Goal: Task Accomplishment & Management: Use online tool/utility

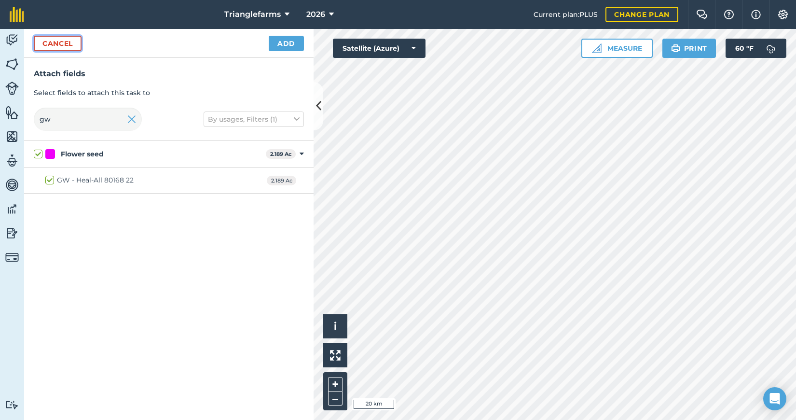
click at [63, 43] on button "Cancel" at bounding box center [58, 43] width 48 height 15
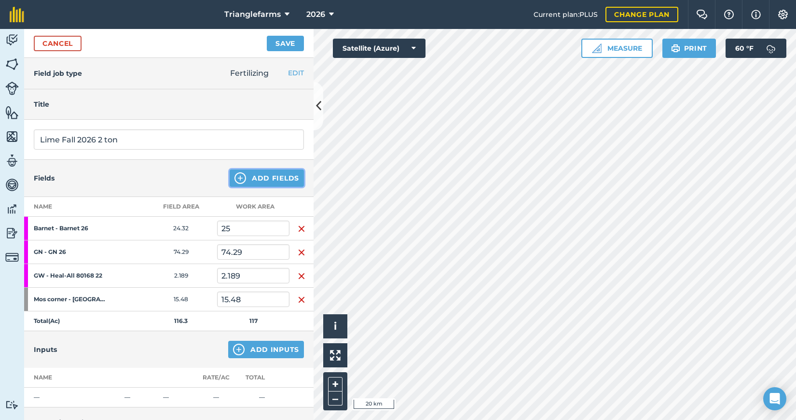
click at [275, 174] on button "Add Fields" at bounding box center [267, 177] width 74 height 17
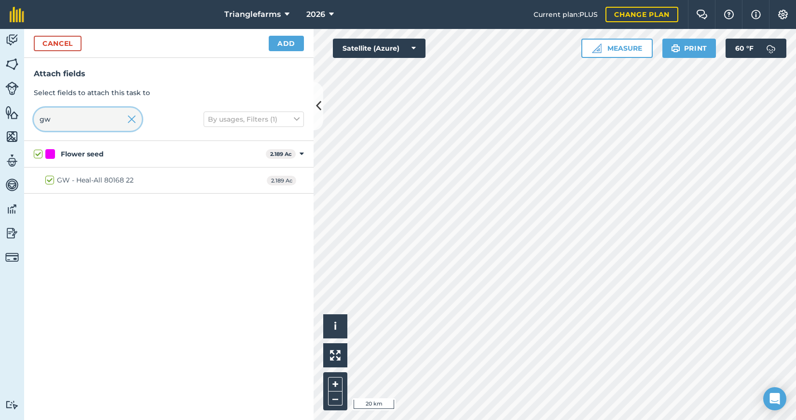
drag, startPoint x: 85, startPoint y: 114, endPoint x: 13, endPoint y: 110, distance: 72.4
click at [13, 110] on div "Activity Fields Livestock Features Maps Team Vehicles Data Reporting Billing Tu…" at bounding box center [398, 224] width 796 height 391
type input "v"
checkbox input "false"
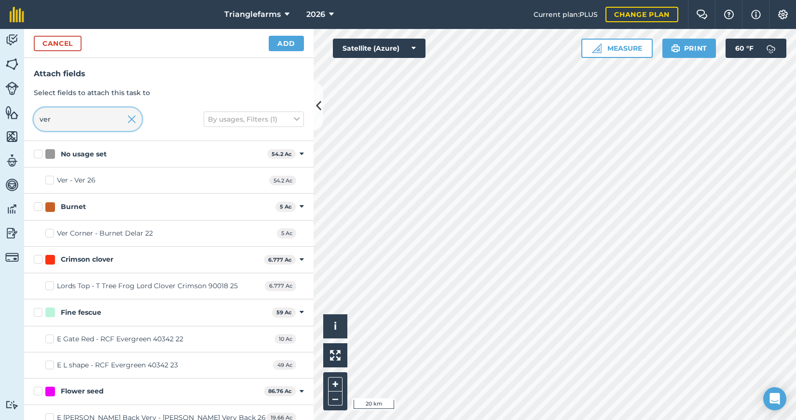
type input "ver"
click at [50, 180] on label "Ver - Ver 26" at bounding box center [70, 180] width 50 height 10
click at [50, 180] on input "Ver - Ver 26" at bounding box center [48, 178] width 6 height 6
checkbox input "true"
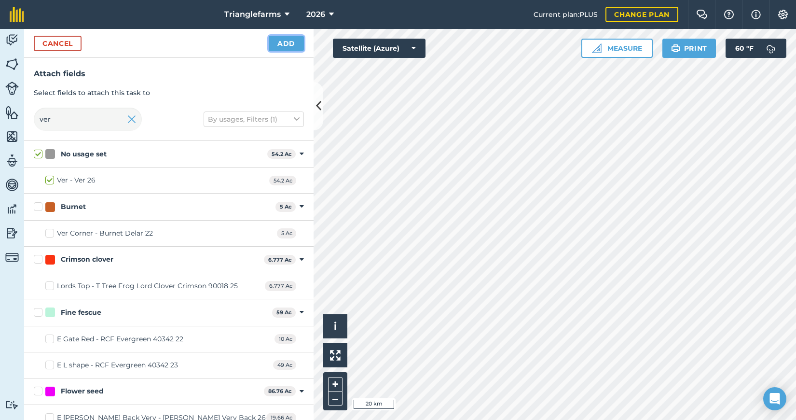
click at [292, 39] on button "Add" at bounding box center [286, 43] width 35 height 15
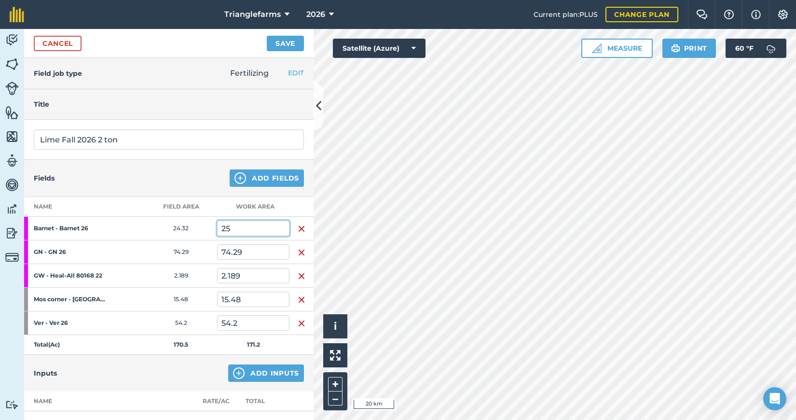
click at [246, 229] on input "25" at bounding box center [253, 227] width 72 height 15
type input "85.79"
click at [267, 36] on button "Save" at bounding box center [285, 43] width 37 height 15
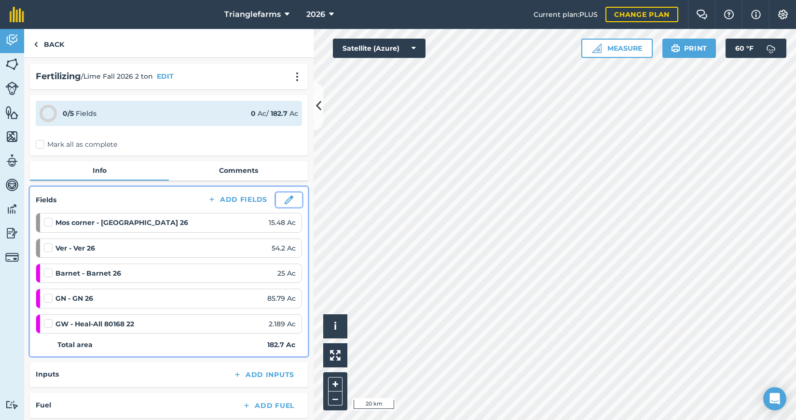
click at [285, 199] on img at bounding box center [289, 199] width 9 height 9
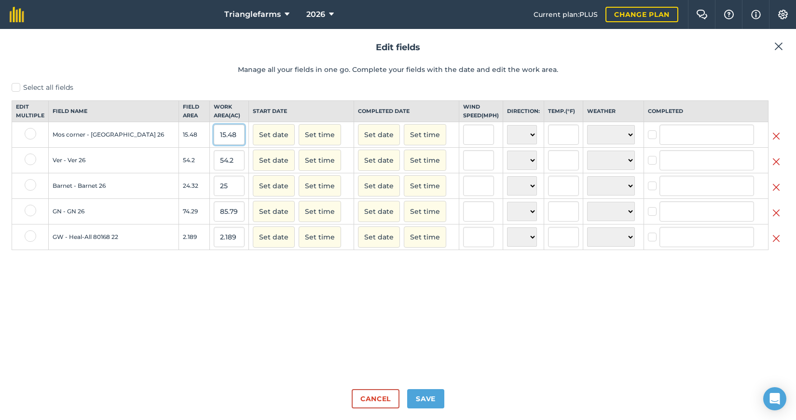
click at [214, 145] on input "15.48" at bounding box center [229, 134] width 31 height 20
type input "17.89"
click at [214, 168] on input "54.2" at bounding box center [229, 160] width 31 height 20
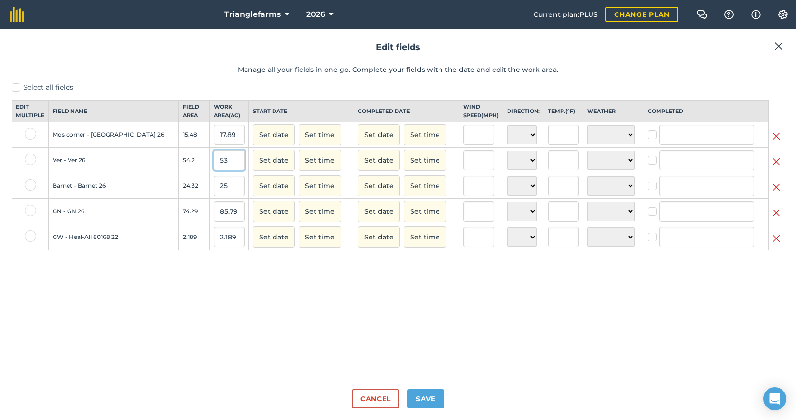
type input "53"
click at [214, 194] on input "25" at bounding box center [229, 186] width 31 height 20
type input "25"
click at [214, 221] on input "85.79" at bounding box center [229, 211] width 31 height 20
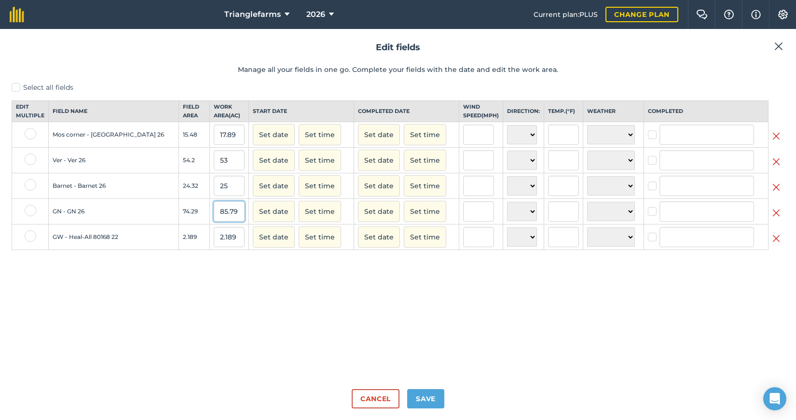
click at [214, 221] on input "85.79" at bounding box center [229, 211] width 31 height 20
type input "85.79"
click at [214, 246] on input "2.189" at bounding box center [229, 237] width 31 height 20
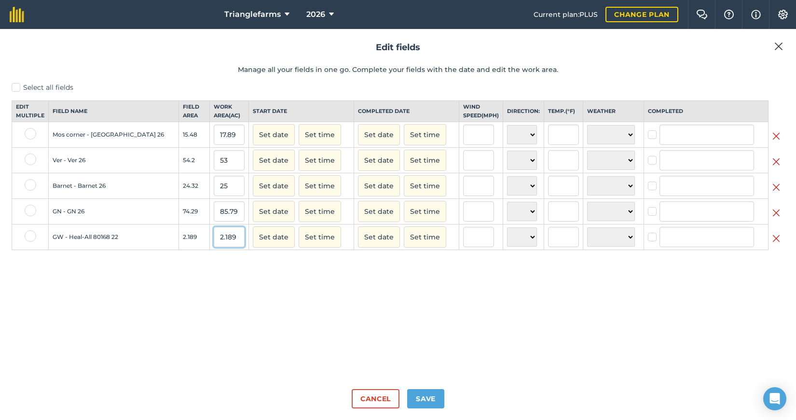
click at [214, 246] on input "2.189" at bounding box center [229, 237] width 31 height 20
type input "2.54"
click at [216, 299] on div "Select all fields Edit multiple Field name Field Area Work area ( Ac ) Start da…" at bounding box center [398, 231] width 773 height 299
click at [423, 396] on button "Save" at bounding box center [425, 398] width 37 height 19
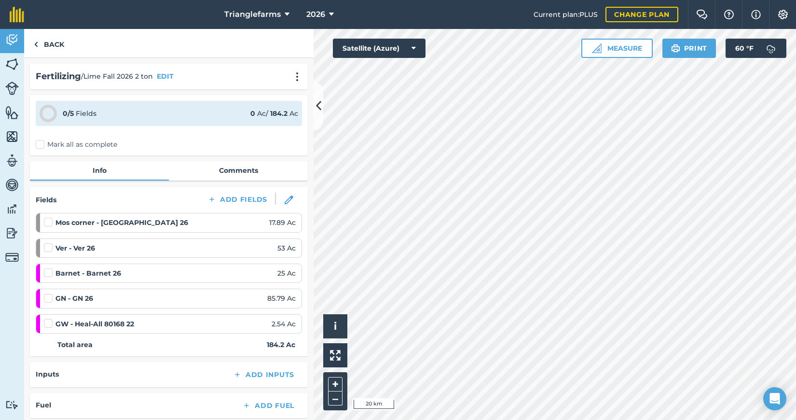
scroll to position [43, 0]
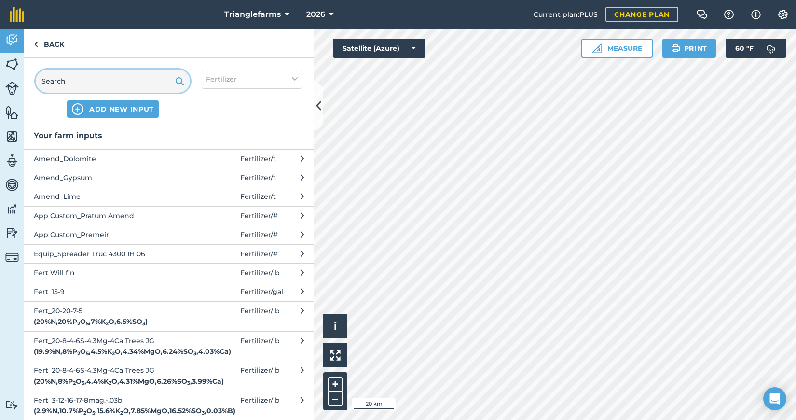
click at [84, 76] on input "text" at bounding box center [113, 80] width 154 height 23
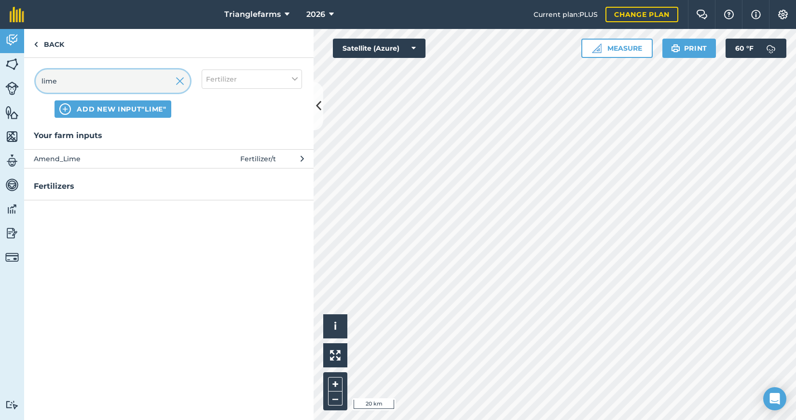
type input "lime"
click at [41, 156] on span "Amend_Lime" at bounding box center [113, 158] width 158 height 11
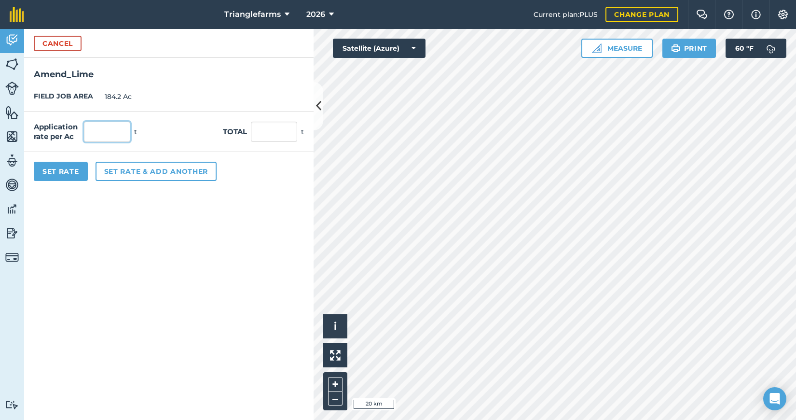
click at [114, 137] on input "text" at bounding box center [107, 132] width 46 height 20
type input "2"
type input "368.4"
click at [123, 242] on form "Cancel Amend_Lime FIELD JOB AREA 184.2 Ac Application rate per Ac 2 t Total 368…" at bounding box center [168, 224] width 289 height 391
click at [55, 169] on button "Set Rate" at bounding box center [61, 171] width 54 height 19
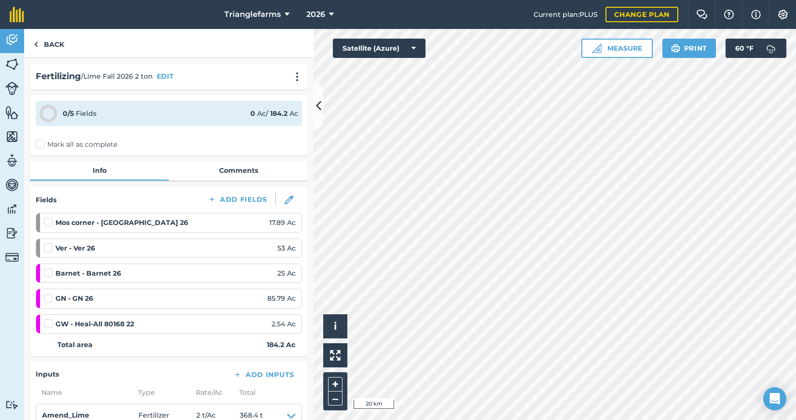
click at [38, 145] on label "Mark all as complete" at bounding box center [77, 144] width 82 height 10
click at [38, 145] on input "Mark all as complete" at bounding box center [39, 142] width 6 height 6
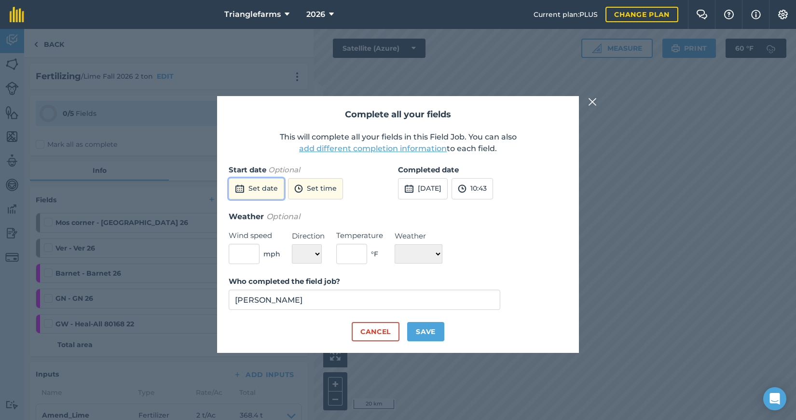
click at [253, 191] on button "Set date" at bounding box center [256, 188] width 55 height 21
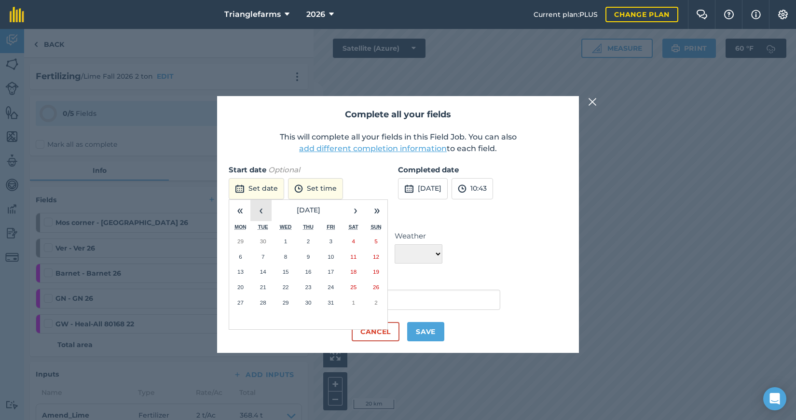
click at [260, 212] on button "‹" at bounding box center [260, 210] width 21 height 21
click at [267, 300] on button "30" at bounding box center [263, 302] width 23 height 15
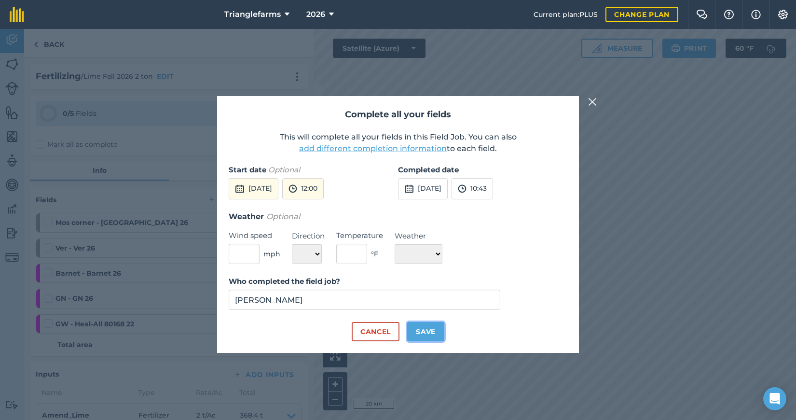
click at [432, 335] on button "Save" at bounding box center [425, 331] width 37 height 19
checkbox input "true"
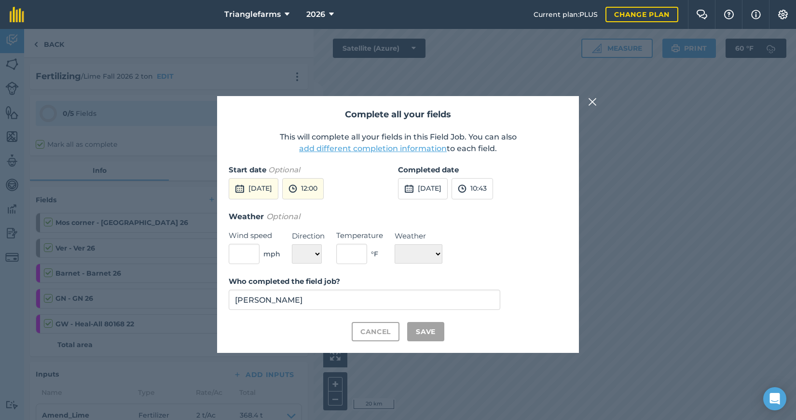
checkbox input "true"
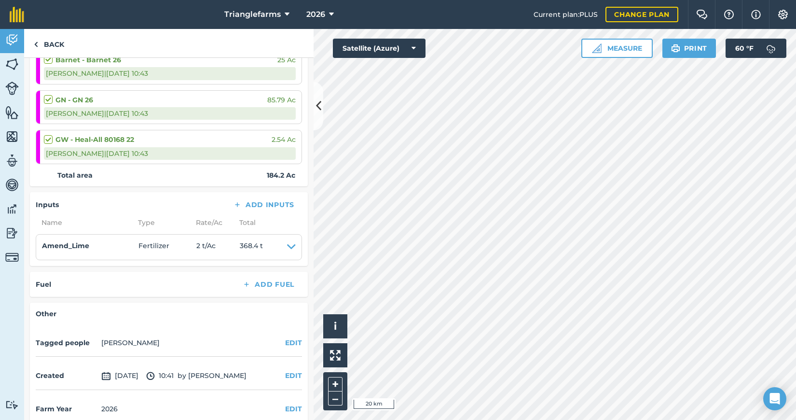
scroll to position [255, 0]
